Goal: Answer question/provide support: Answer question/provide support

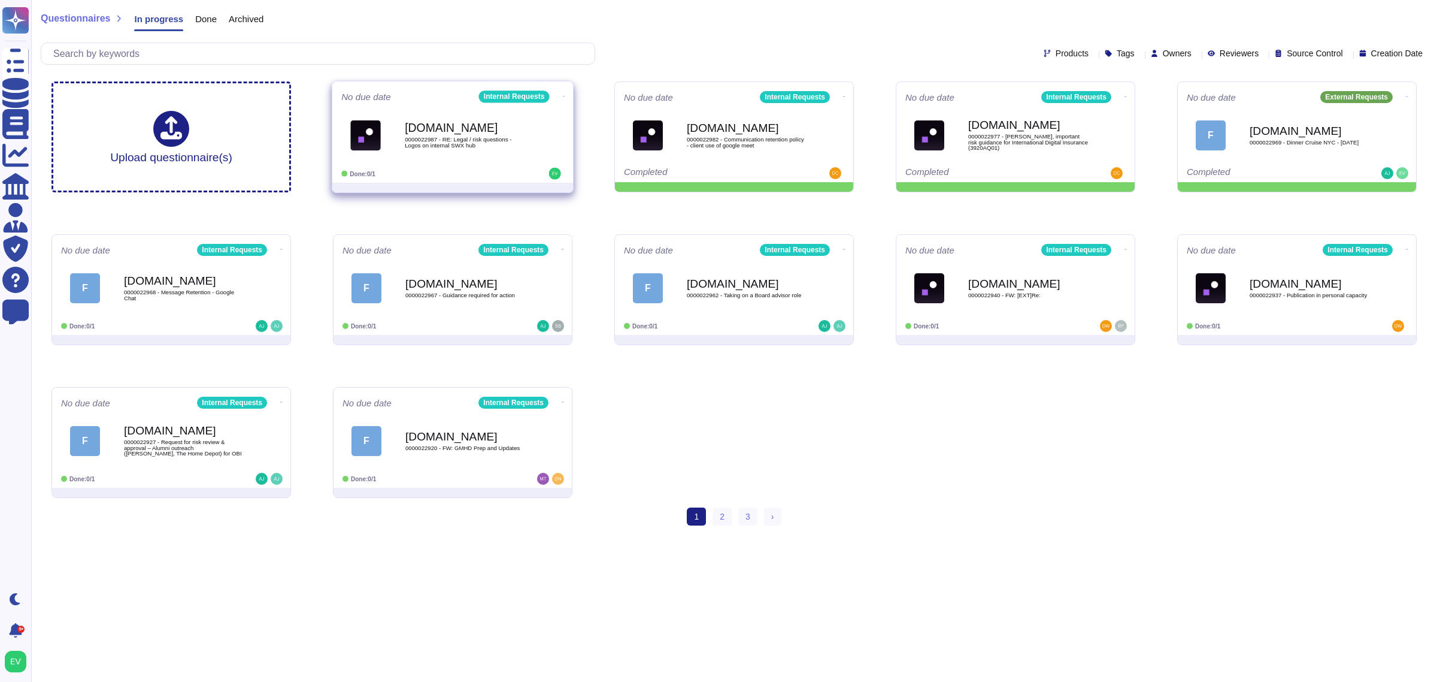
click at [519, 165] on div "[DOMAIN_NAME] 0000022987 - RE: Legal / risk questions - Logos on internal SWX h…" at bounding box center [452, 135] width 223 height 60
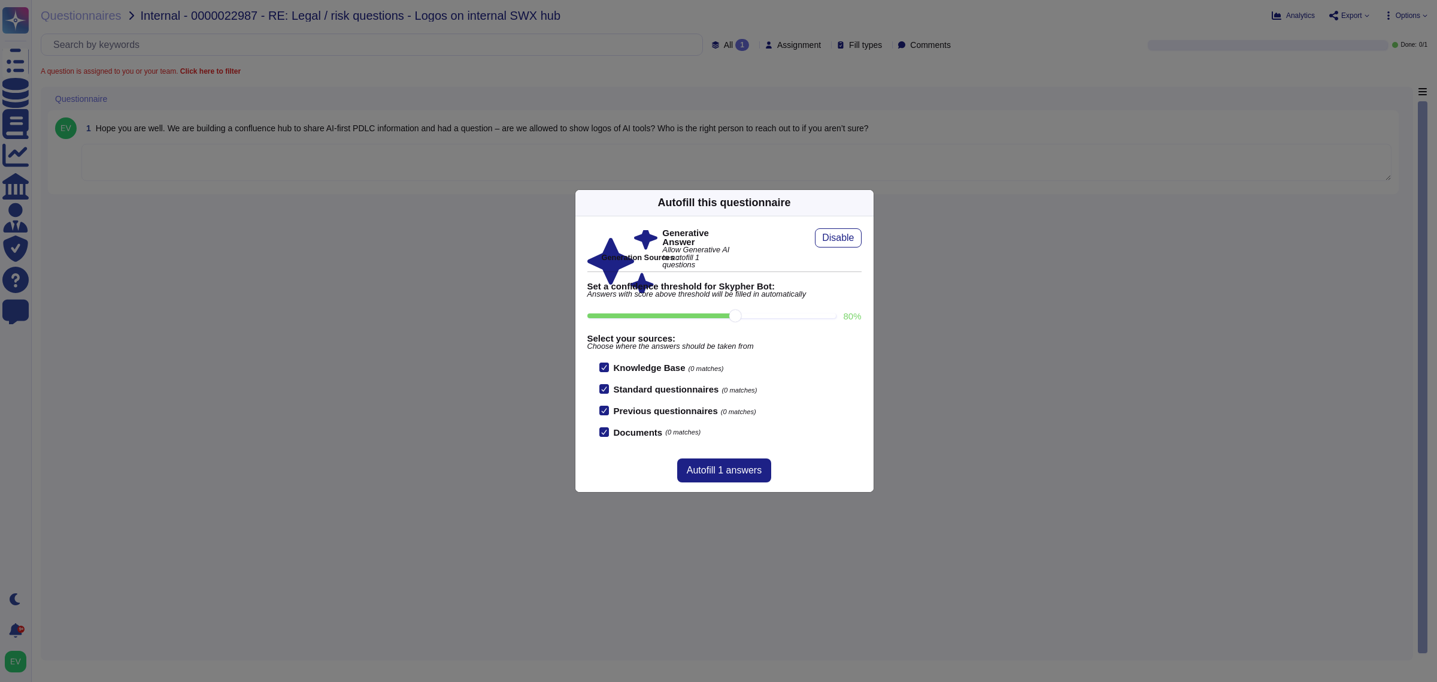
click at [797, 202] on icon at bounding box center [867, 202] width 0 height 0
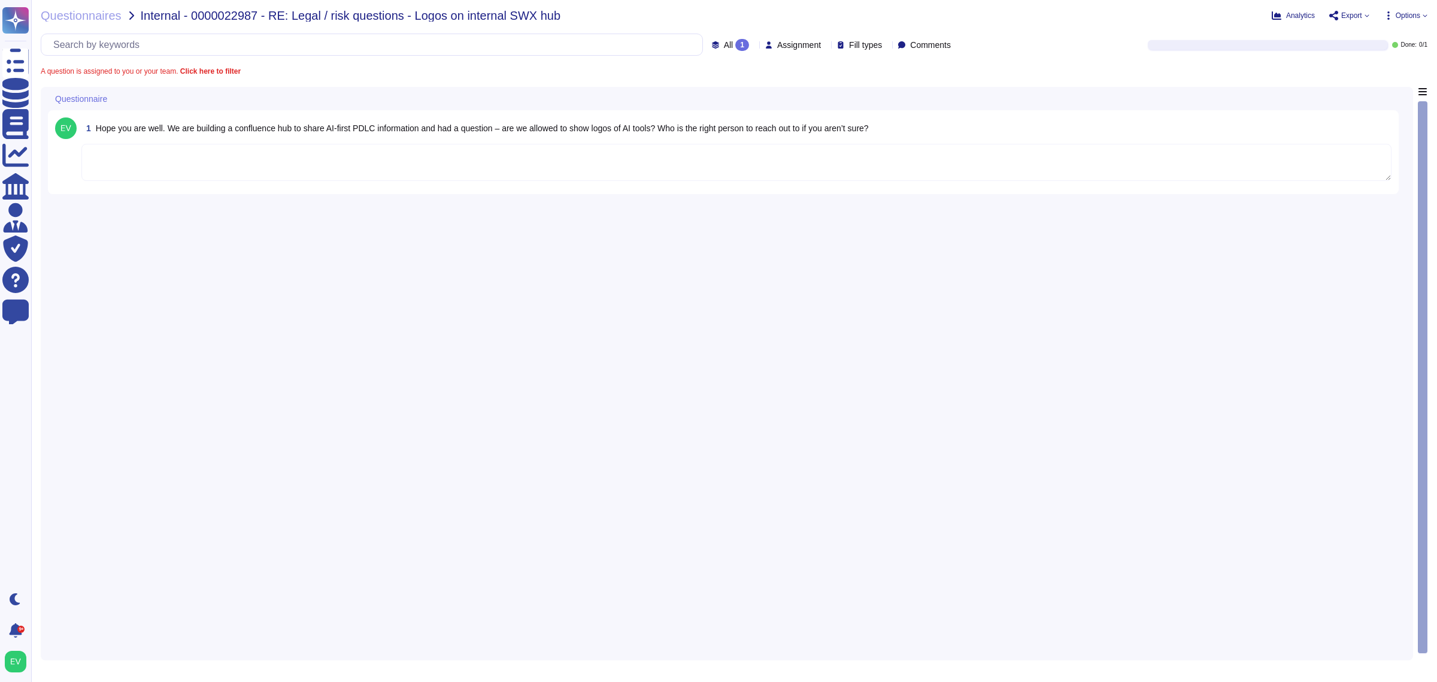
click at [117, 149] on textarea at bounding box center [736, 162] width 1310 height 37
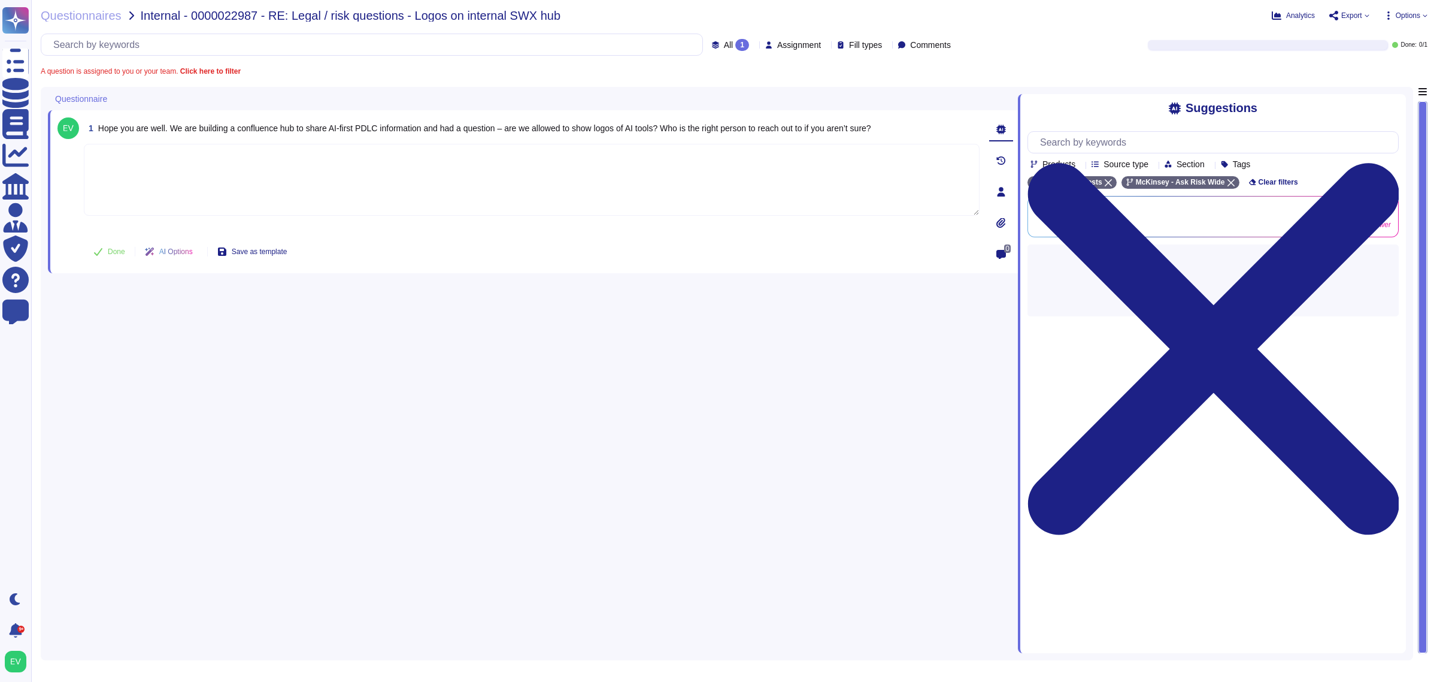
paste textarea "Lorem ips dol sitametcon adi Eli Sedd eius tem inci utlaboree do magn aliqua. E…"
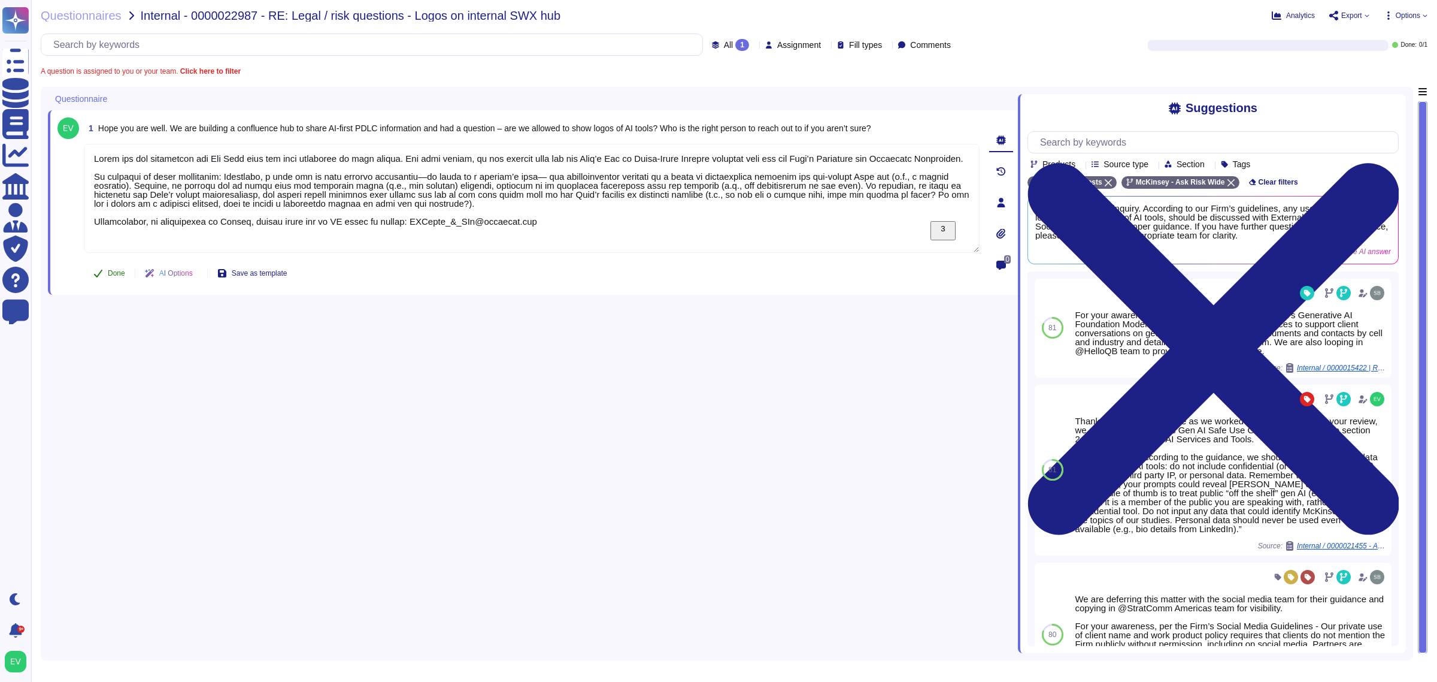
type textarea "Lorem ips dol sitametcon adi Eli Sedd eius tem inci utlaboree do magn aliqua. E…"
click at [94, 271] on icon at bounding box center [98, 273] width 10 height 10
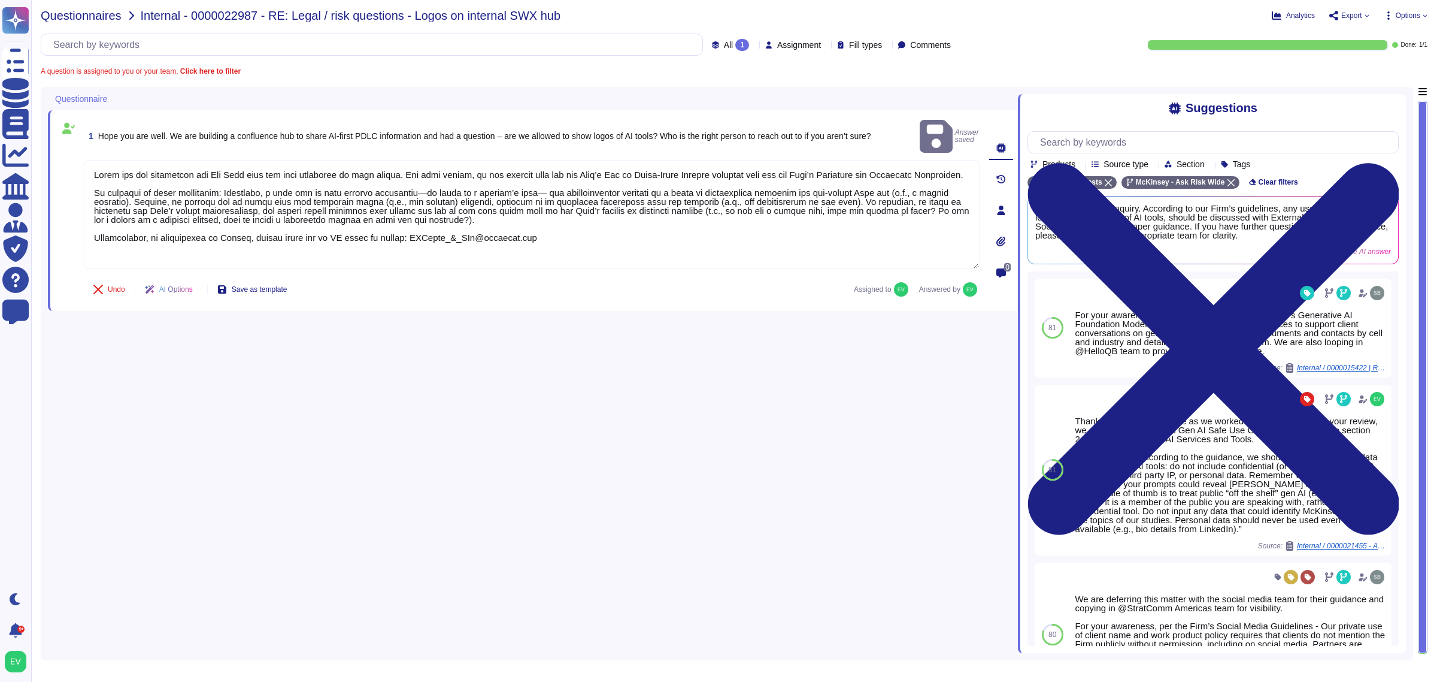
click at [75, 16] on span "Questionnaires" at bounding box center [81, 16] width 81 height 12
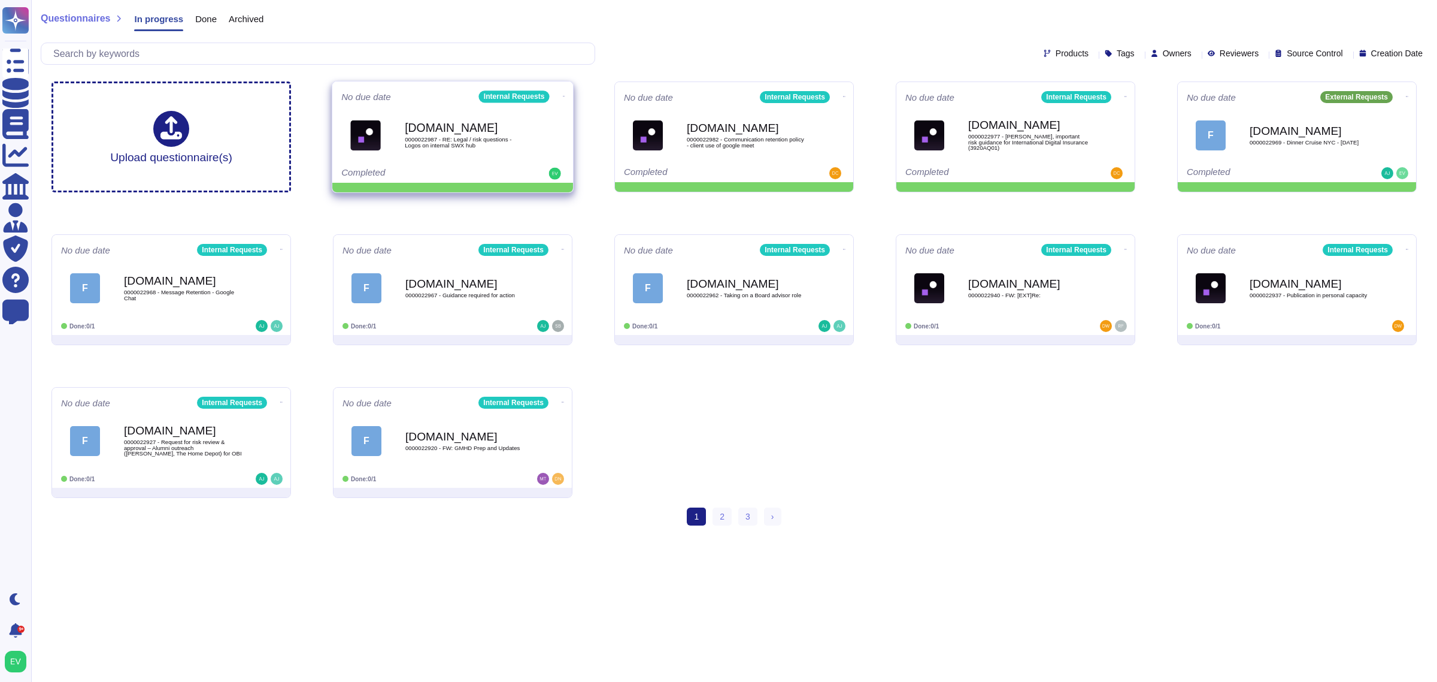
click at [563, 95] on icon at bounding box center [564, 96] width 2 height 3
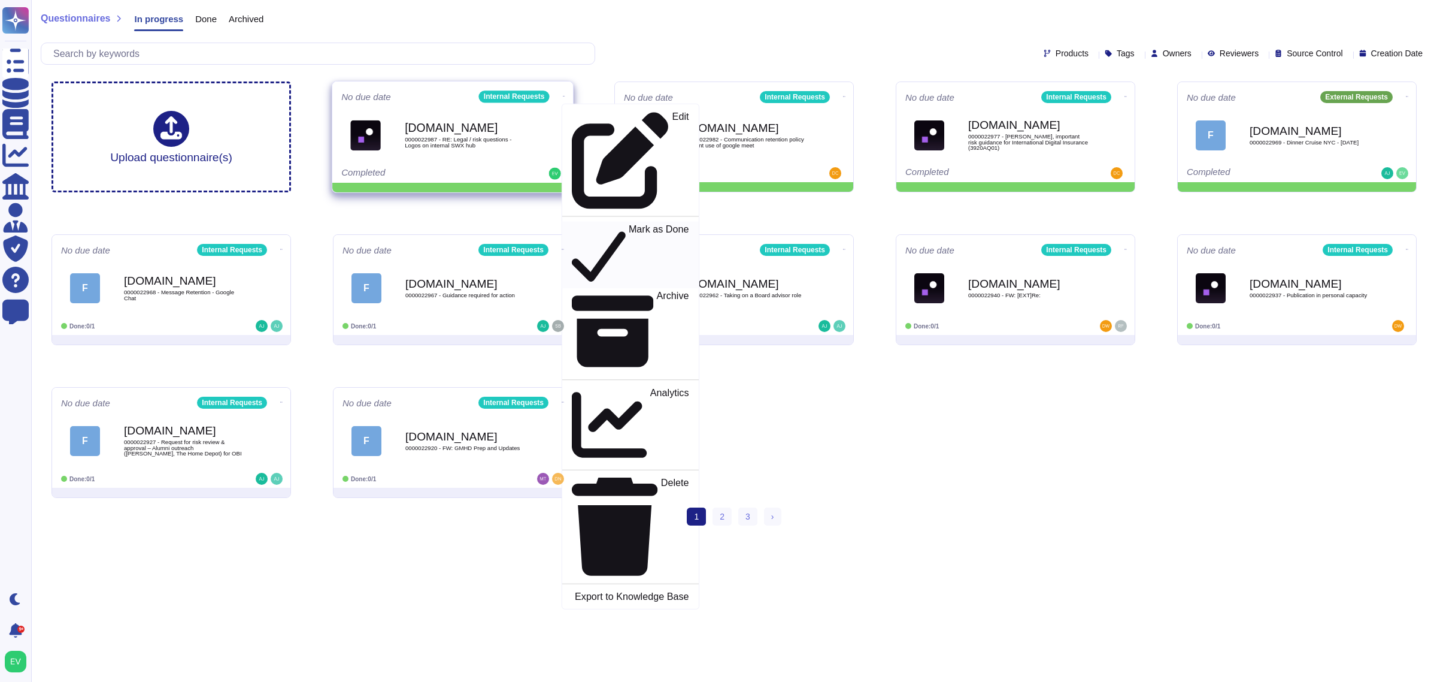
click at [629, 225] on p "Mark as Done" at bounding box center [659, 255] width 60 height 61
